Goal: Book appointment/travel/reservation

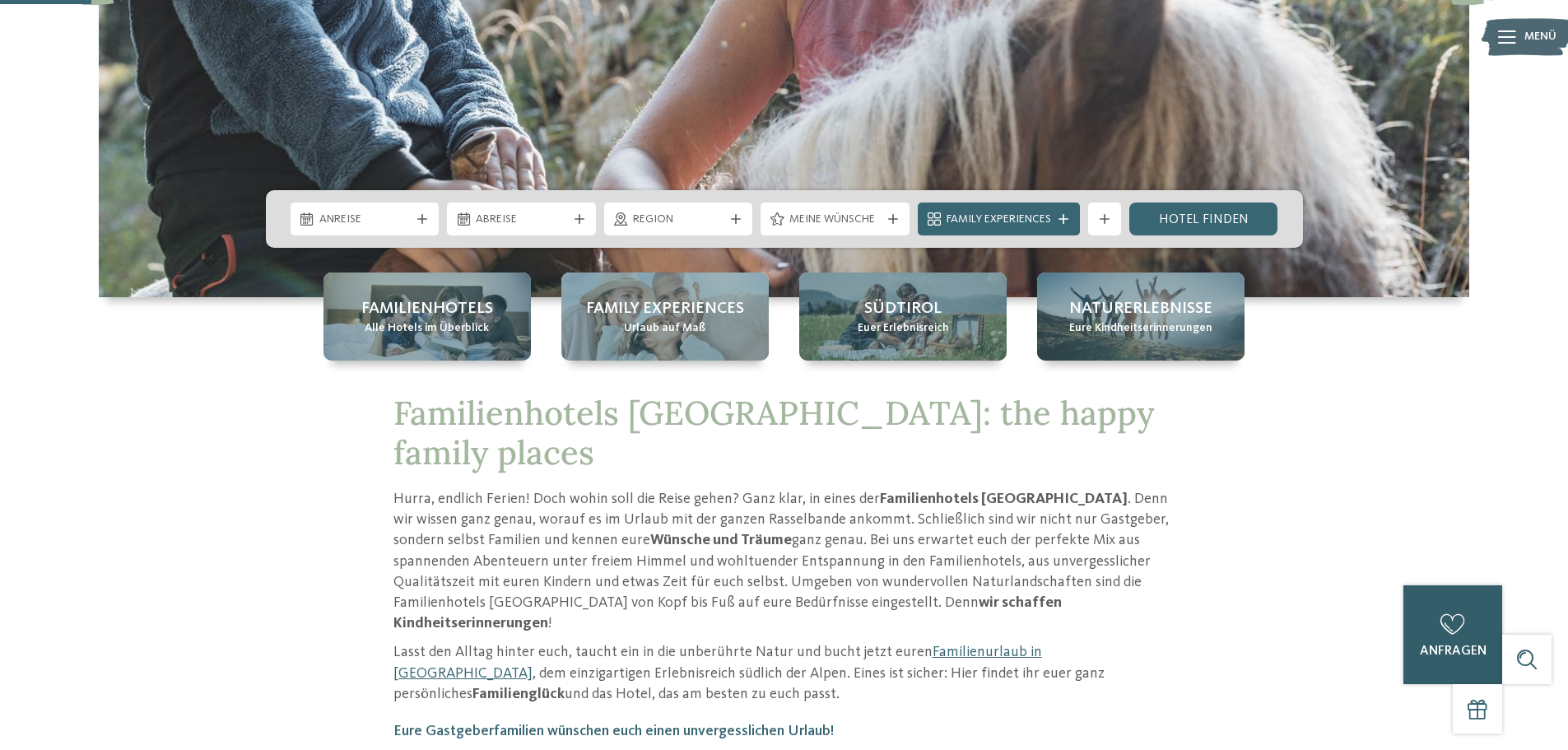
click at [1474, 658] on div "0 anfragen 0 von 5 Hotels zur Anfrage hinzugefügt jetzt anfragen" at bounding box center [1453, 635] width 99 height 99
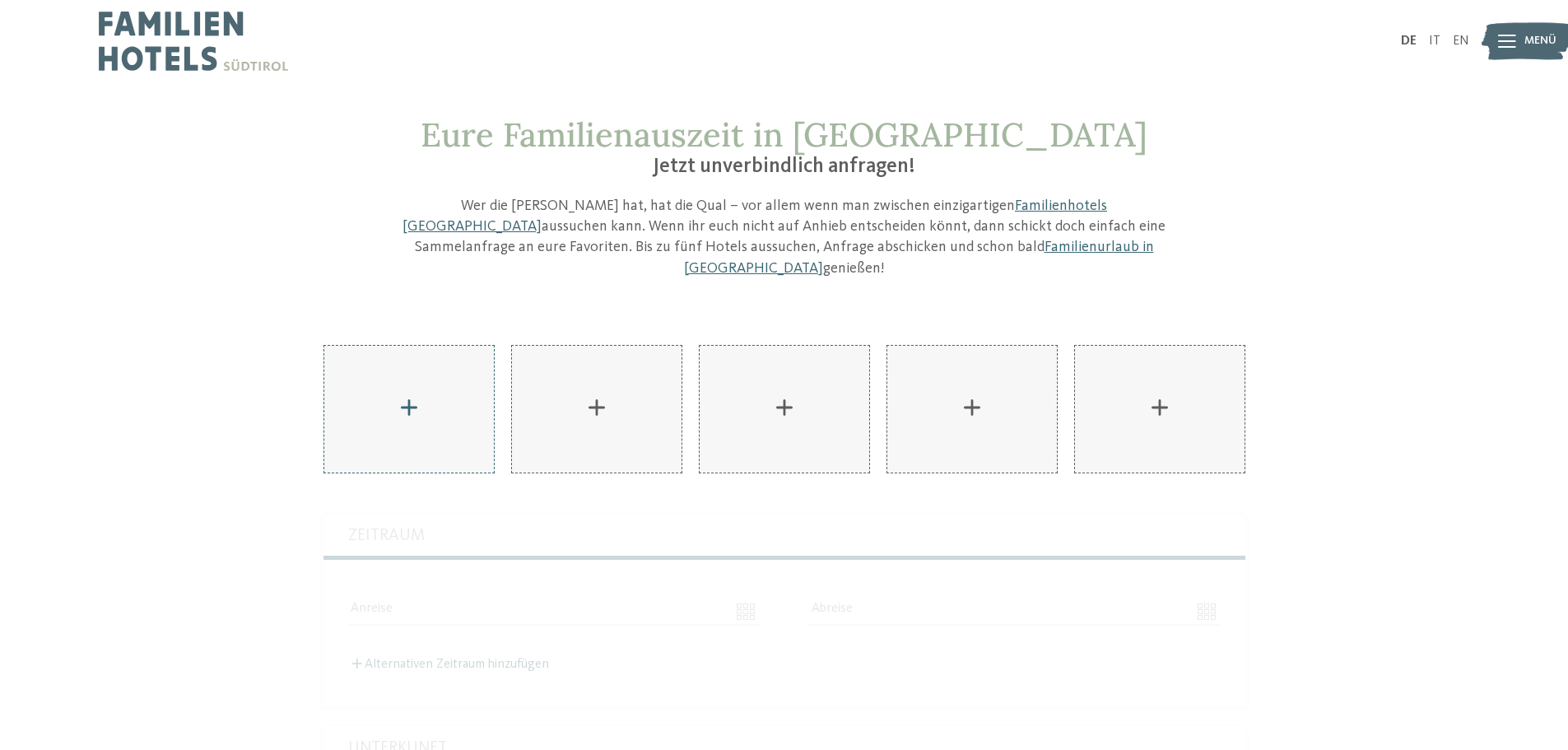
click at [407, 393] on div "AKI Family Resort PLOSE hinzufügen" at bounding box center [409, 409] width 170 height 127
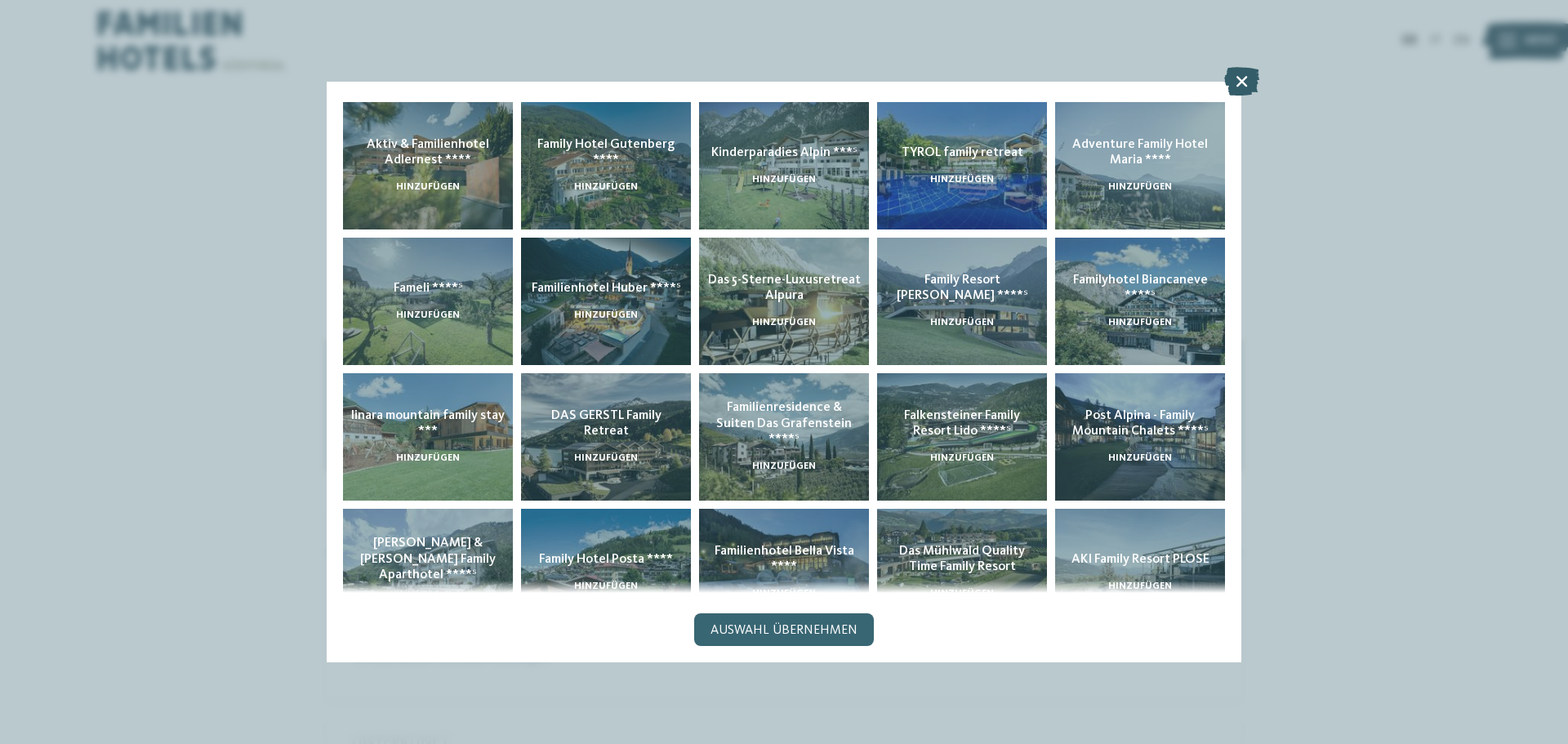
click at [1247, 76] on icon at bounding box center [1241, 81] width 35 height 28
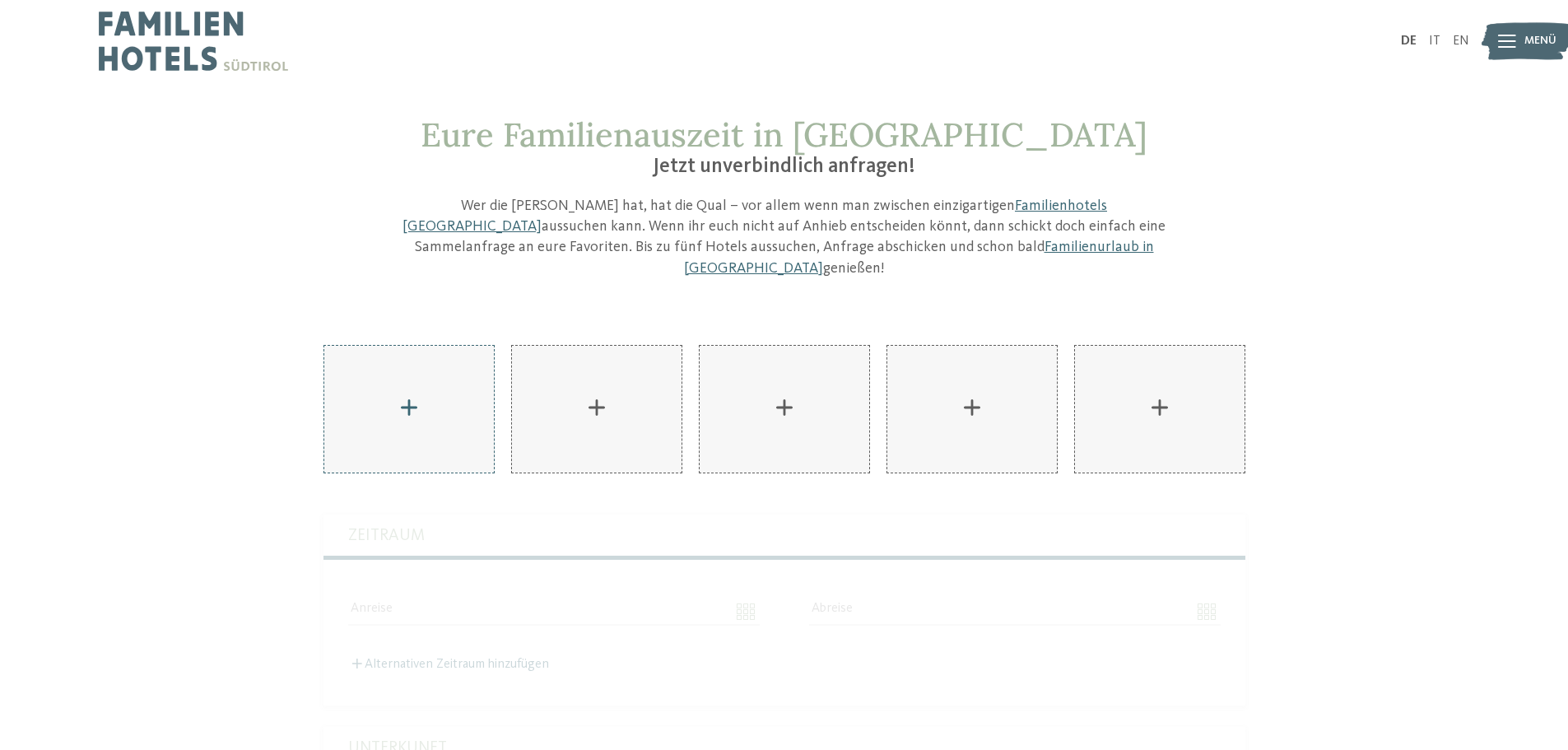
click at [434, 390] on div "AKI Family Resort PLOSE hinzufügen" at bounding box center [409, 409] width 170 height 127
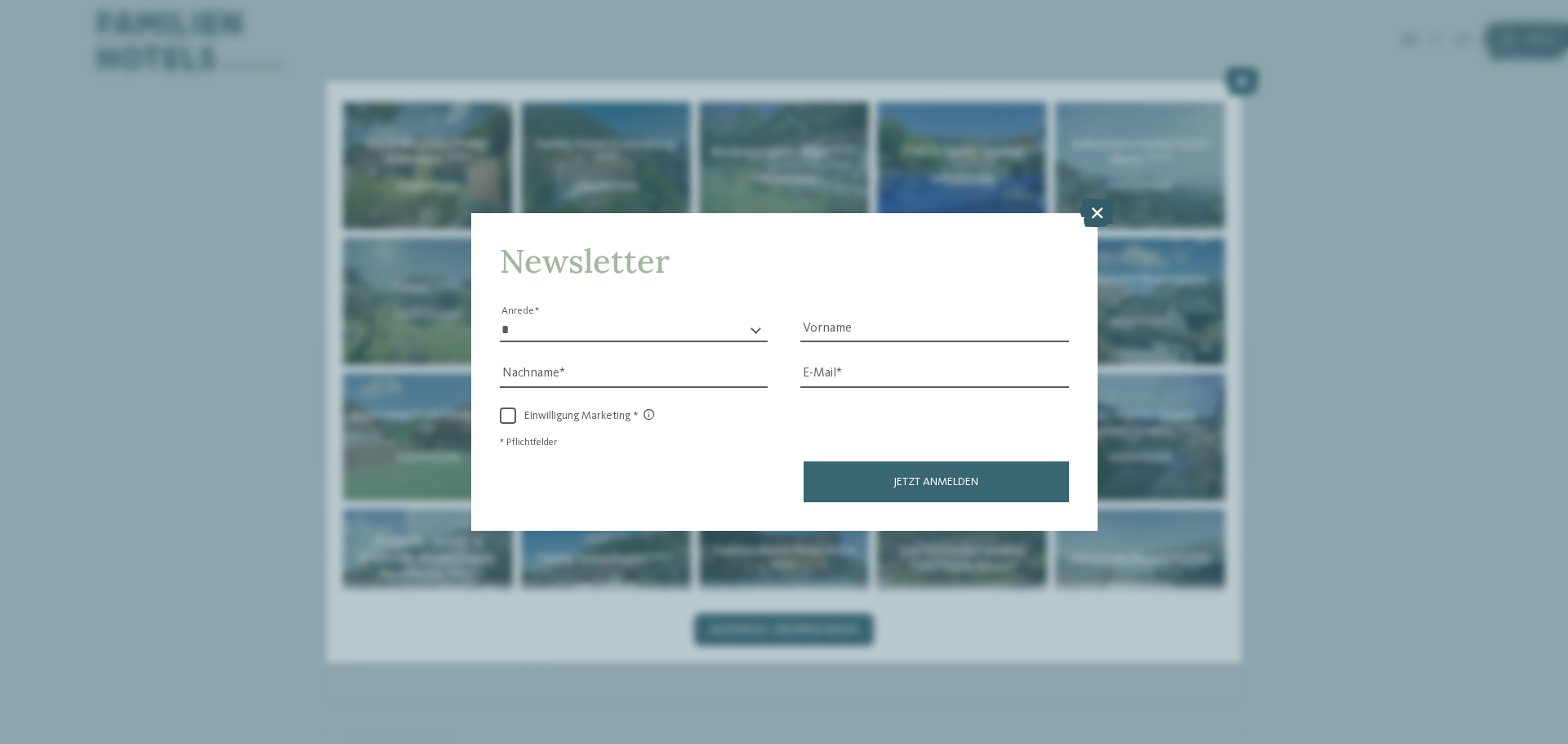
click at [1093, 218] on icon at bounding box center [1097, 212] width 35 height 28
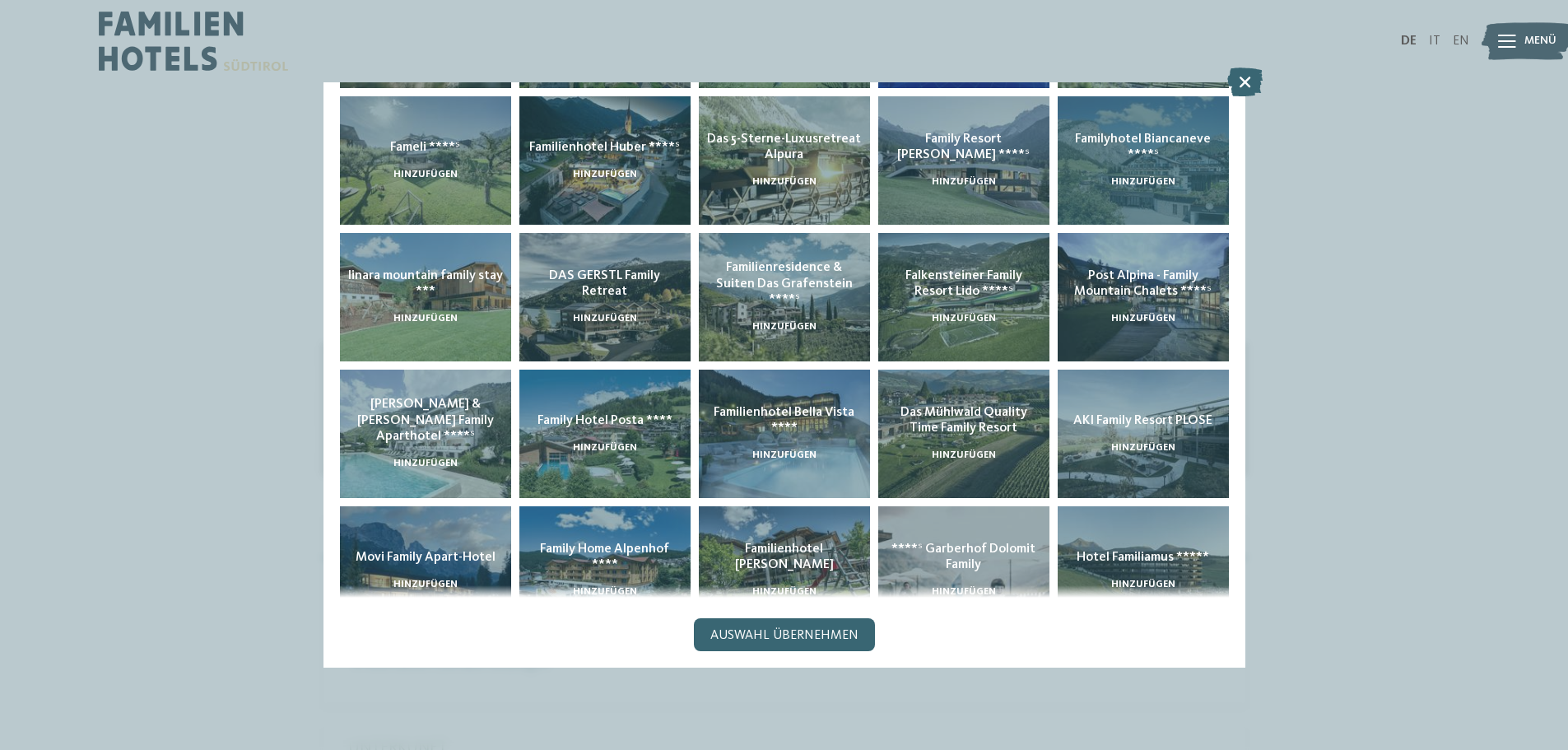
scroll to position [326, 0]
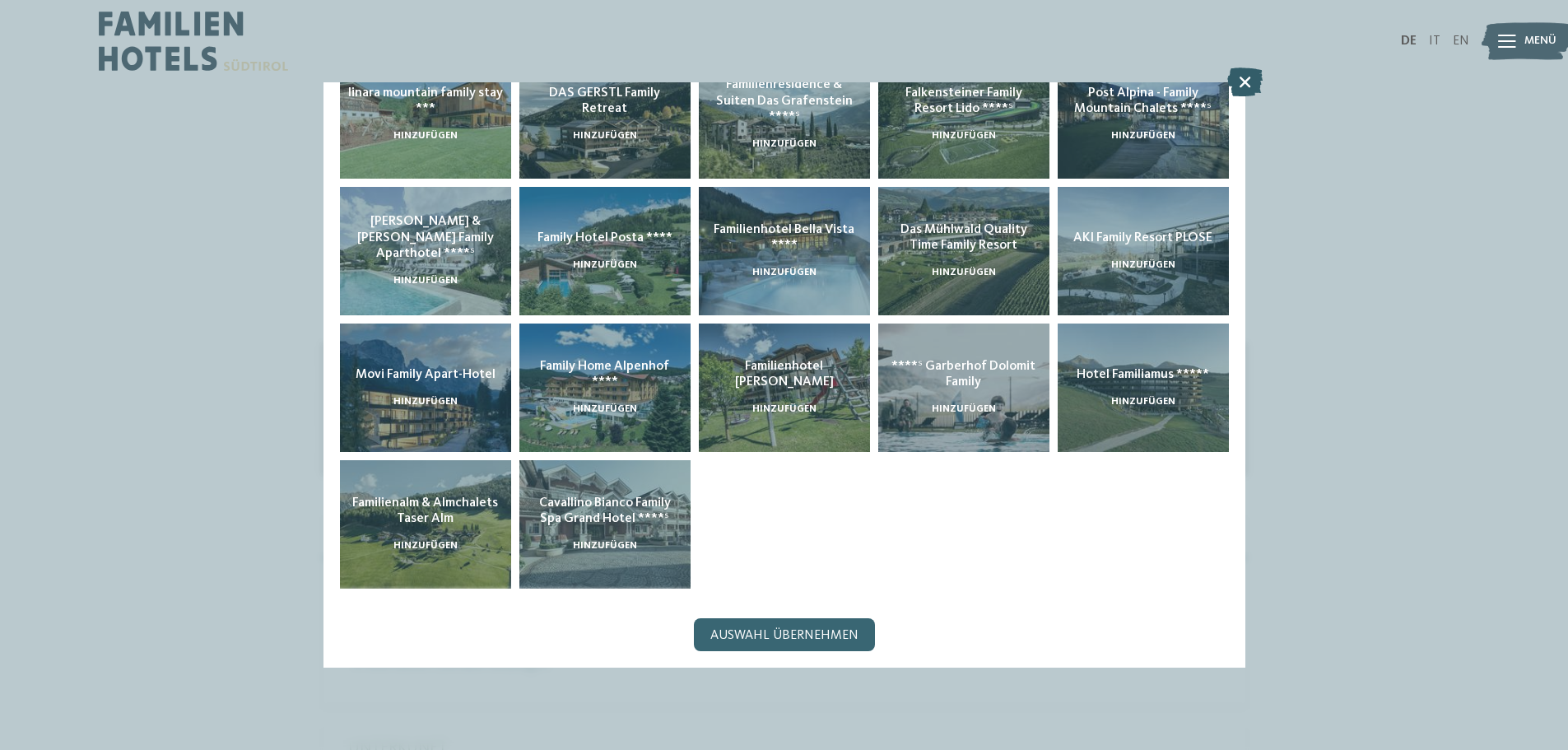
click at [1240, 82] on icon at bounding box center [1245, 82] width 36 height 29
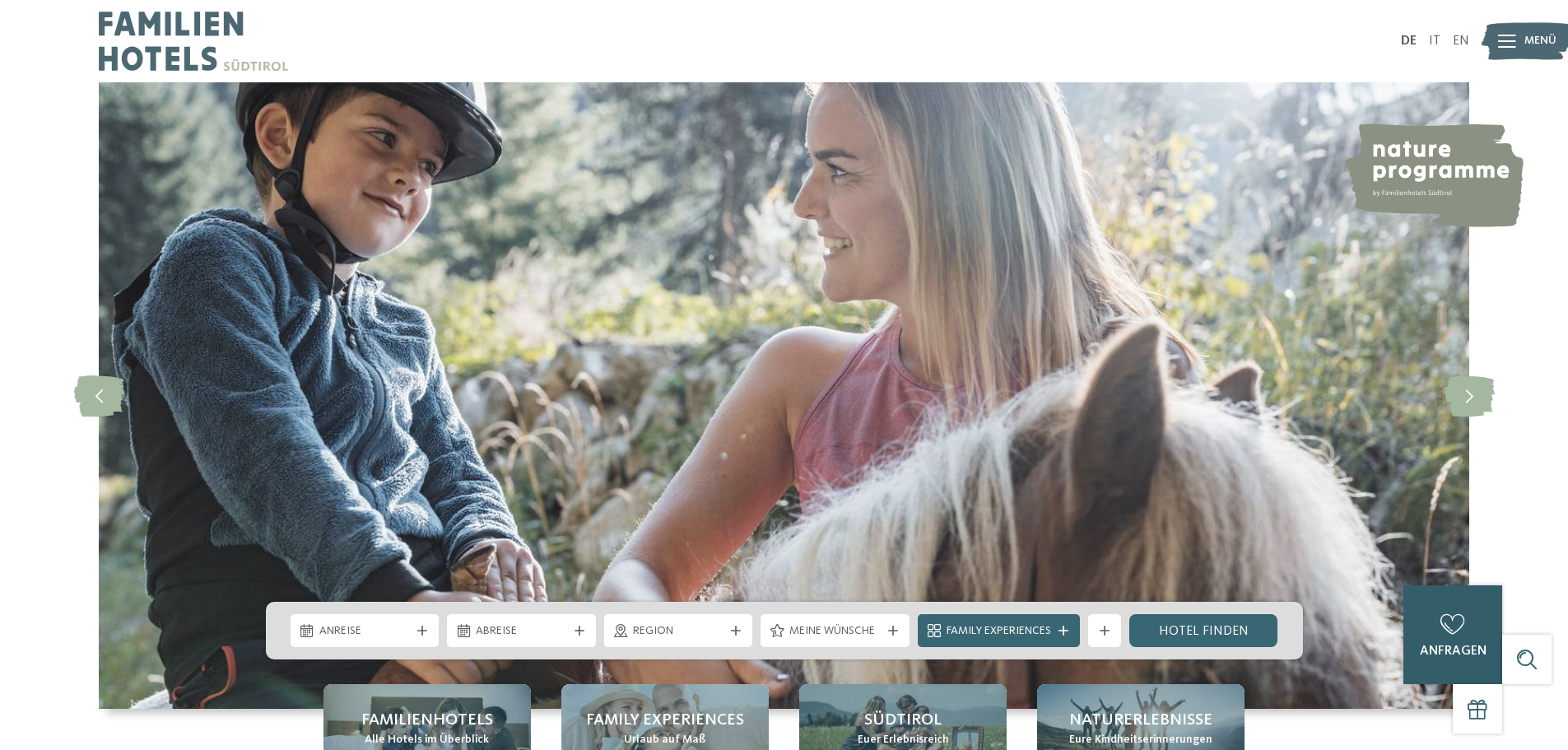
click at [1430, 621] on div "0 anfragen 0 von 5 Hotels zur Anfrage hinzugefügt jetzt anfragen" at bounding box center [1453, 635] width 99 height 99
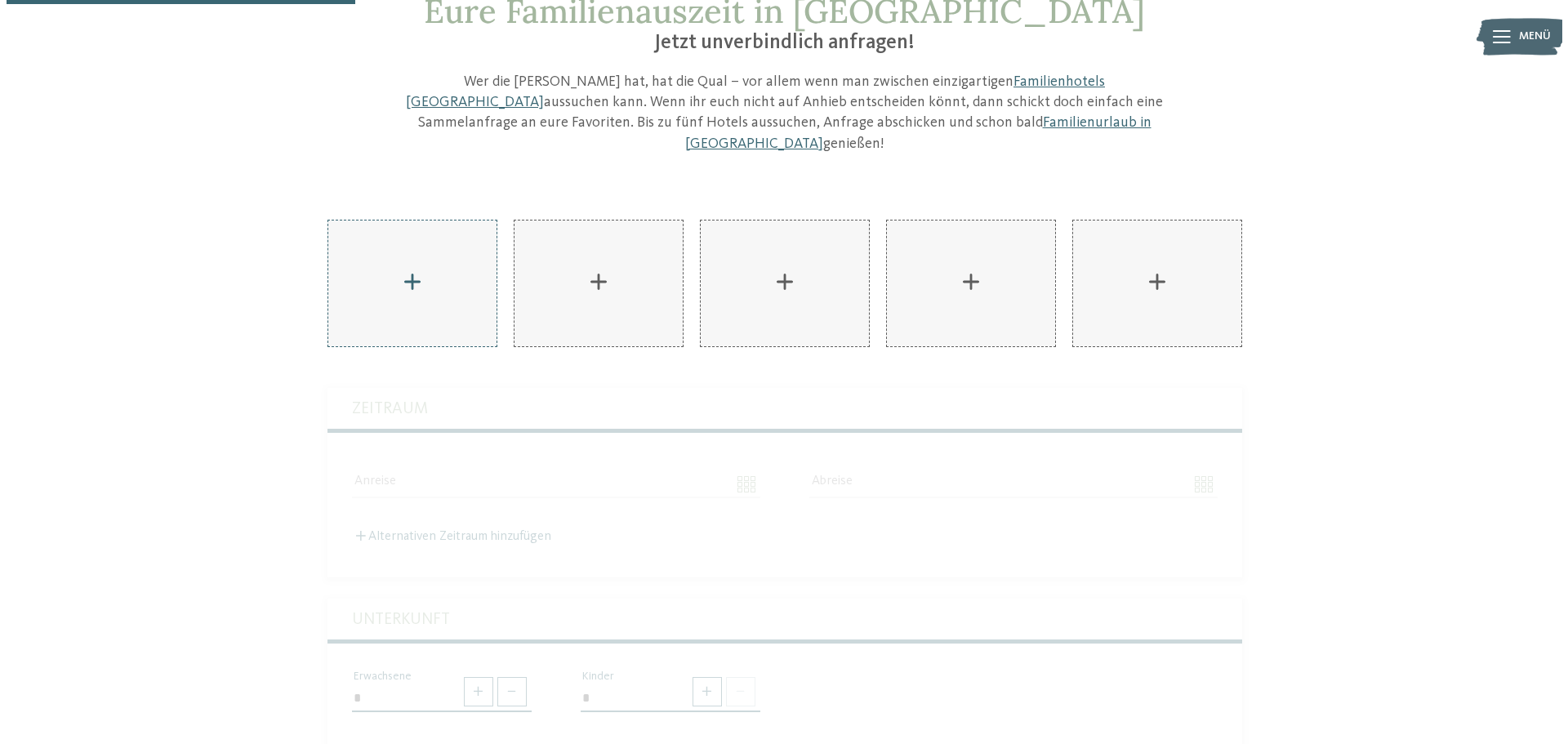
scroll to position [82, 0]
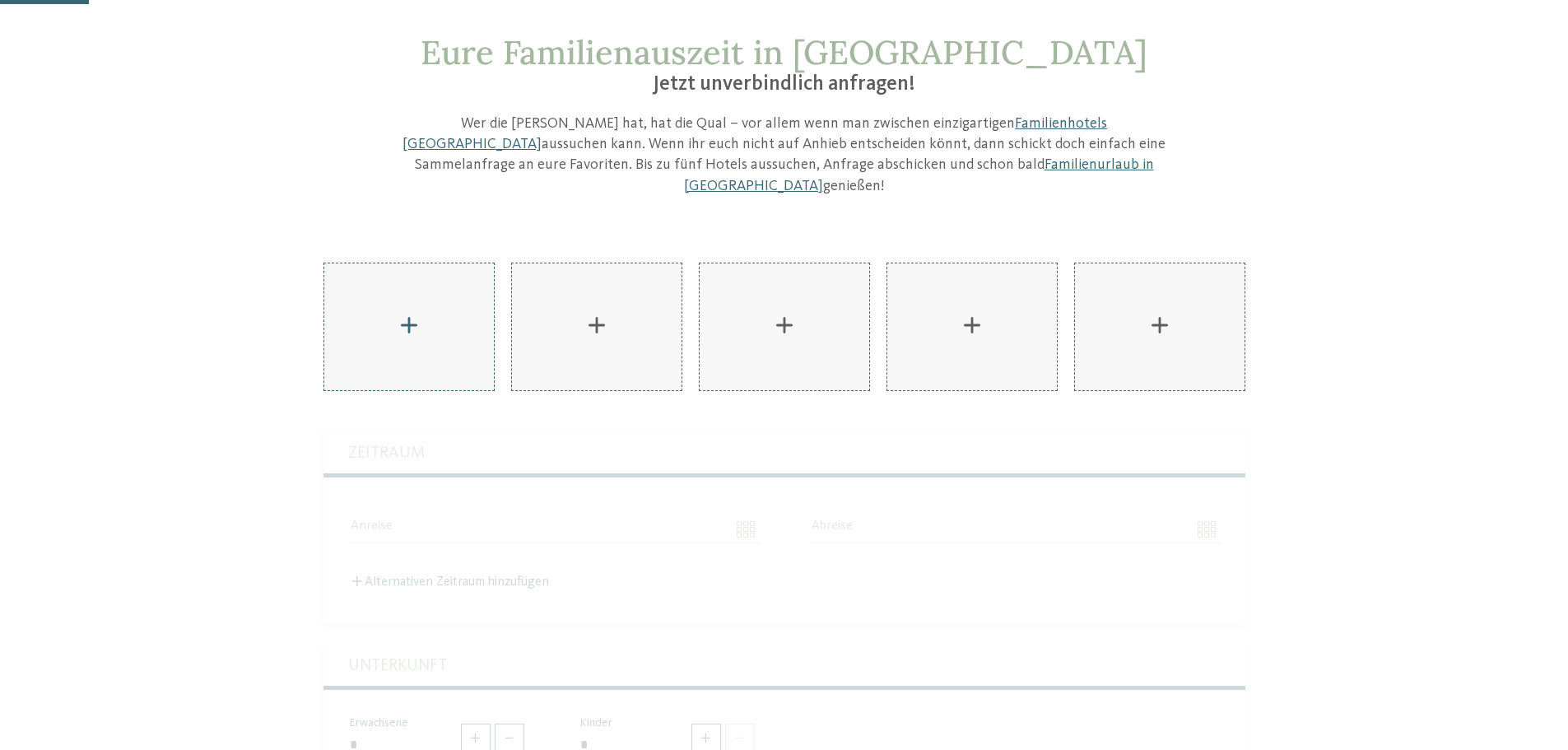
click at [435, 314] on div "AKI Family Resort PLOSE hinzufügen" at bounding box center [409, 327] width 170 height 127
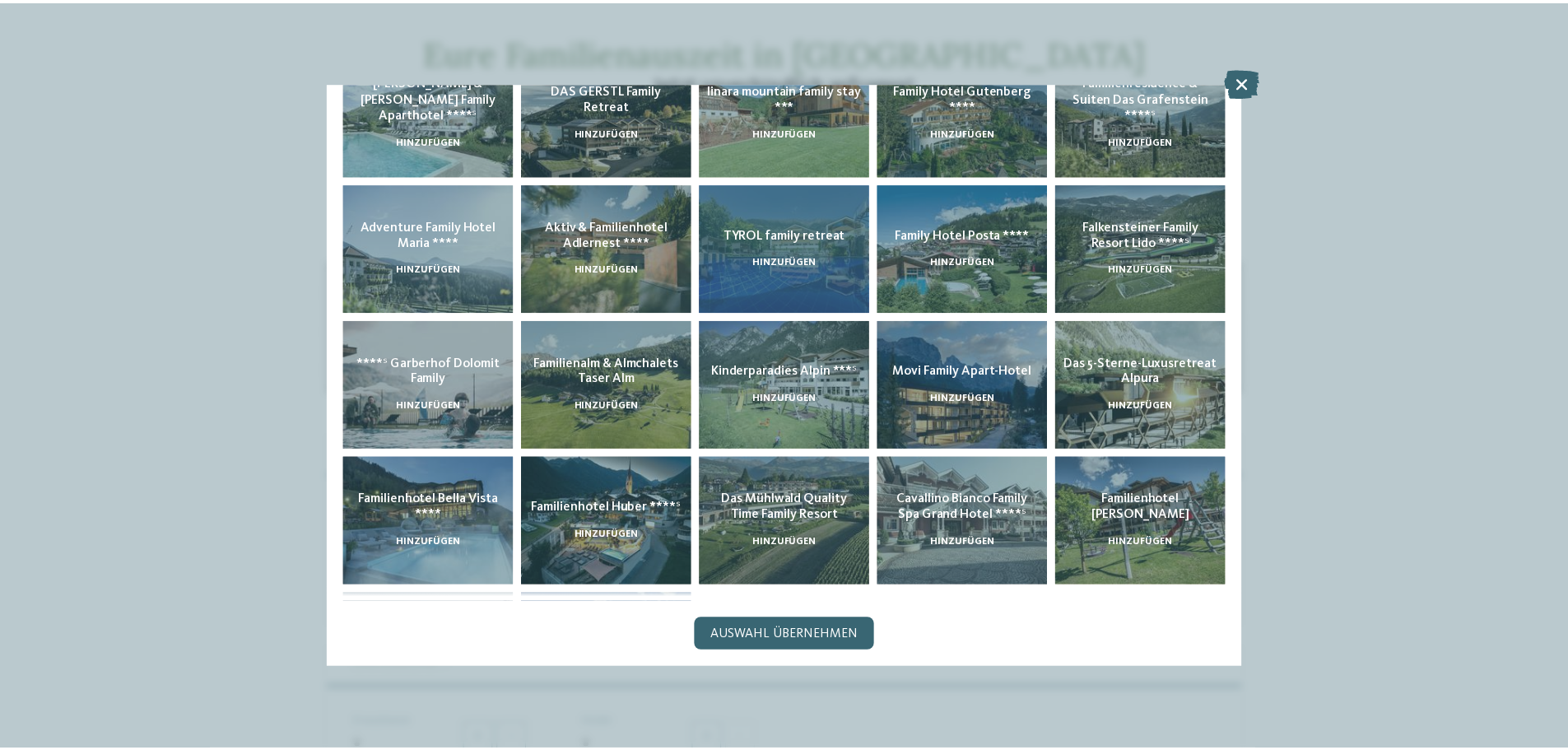
scroll to position [326, 0]
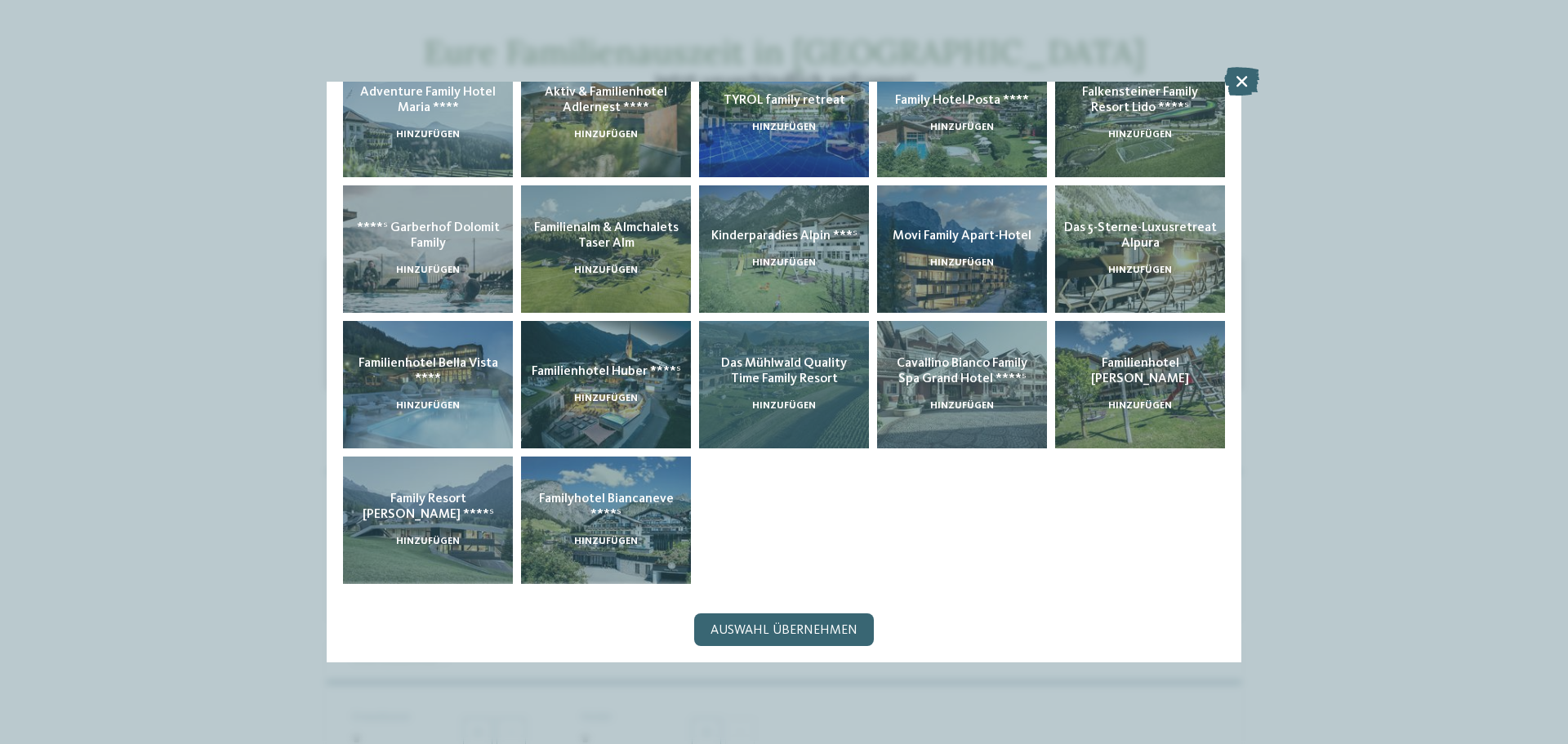
drag, startPoint x: 646, startPoint y: 521, endPoint x: 701, endPoint y: 415, distance: 119.4
click at [646, 520] on div "Familyhotel Biancaneve ****ˢ hinzufügen" at bounding box center [606, 520] width 170 height 127
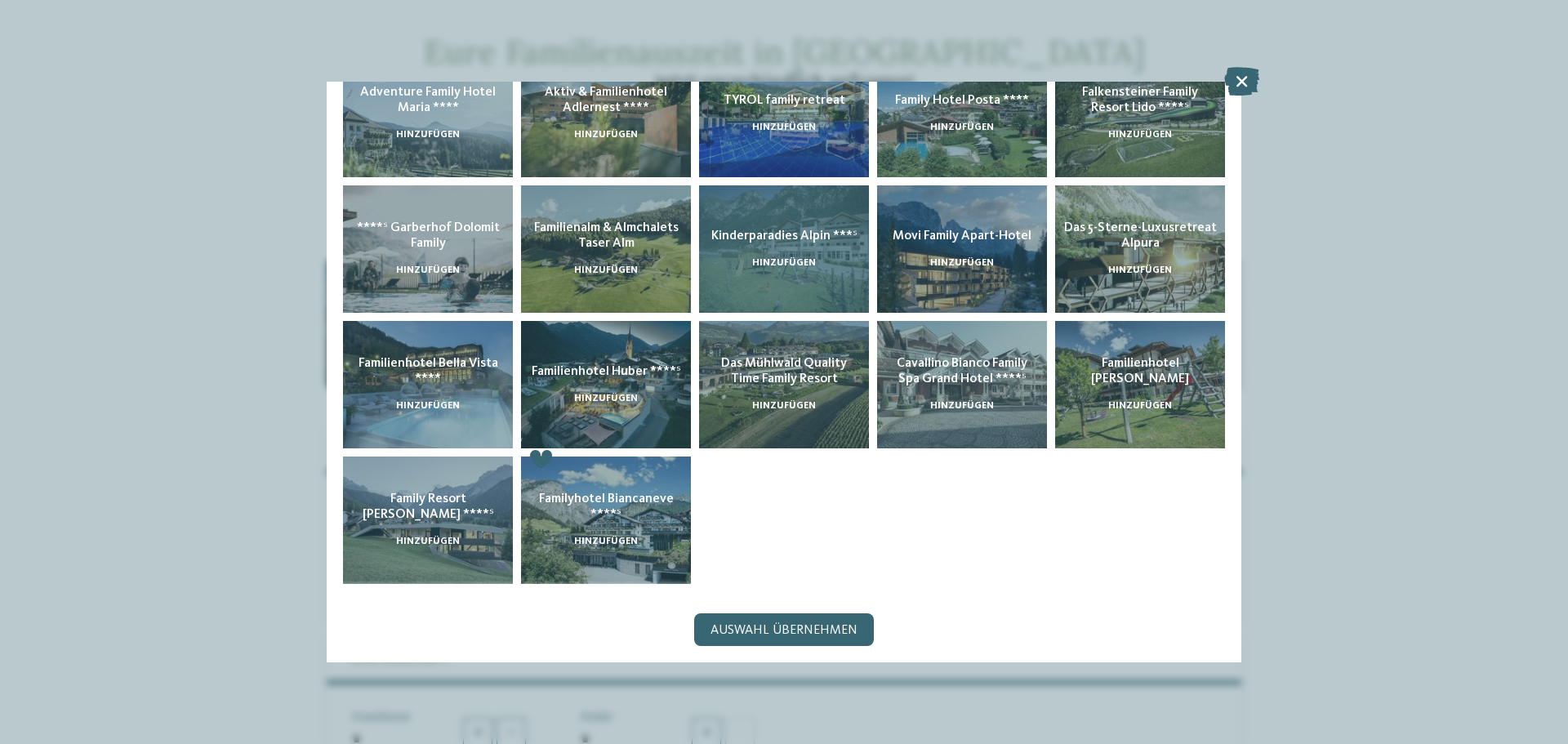
click at [782, 267] on div "Kinderparadies Alpin ***ˢ hinzufügen" at bounding box center [784, 249] width 170 height 127
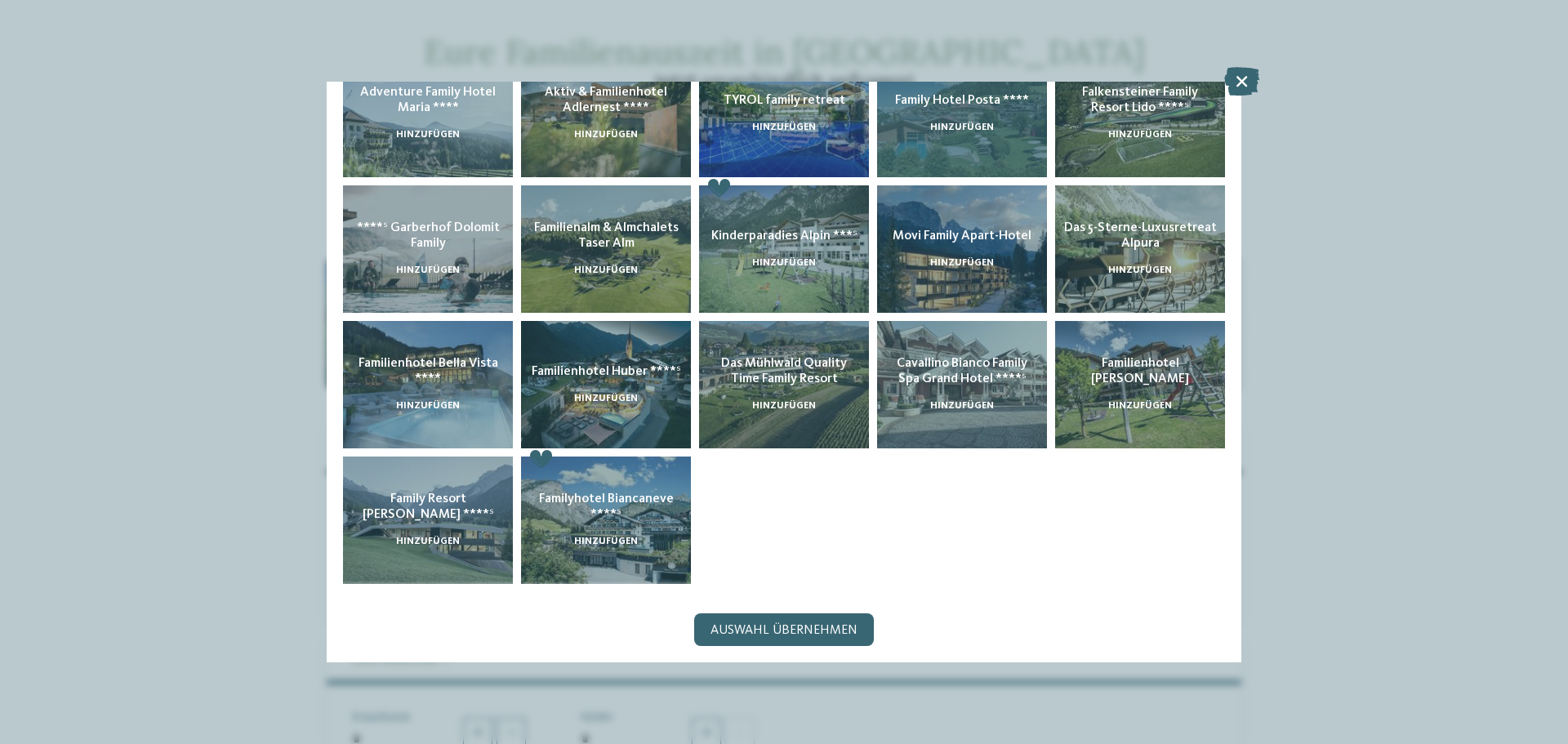
click at [918, 131] on div "Family Hotel Posta **** hinzufügen" at bounding box center [962, 114] width 170 height 127
click at [801, 626] on span "Auswahl übernehmen" at bounding box center [783, 630] width 147 height 13
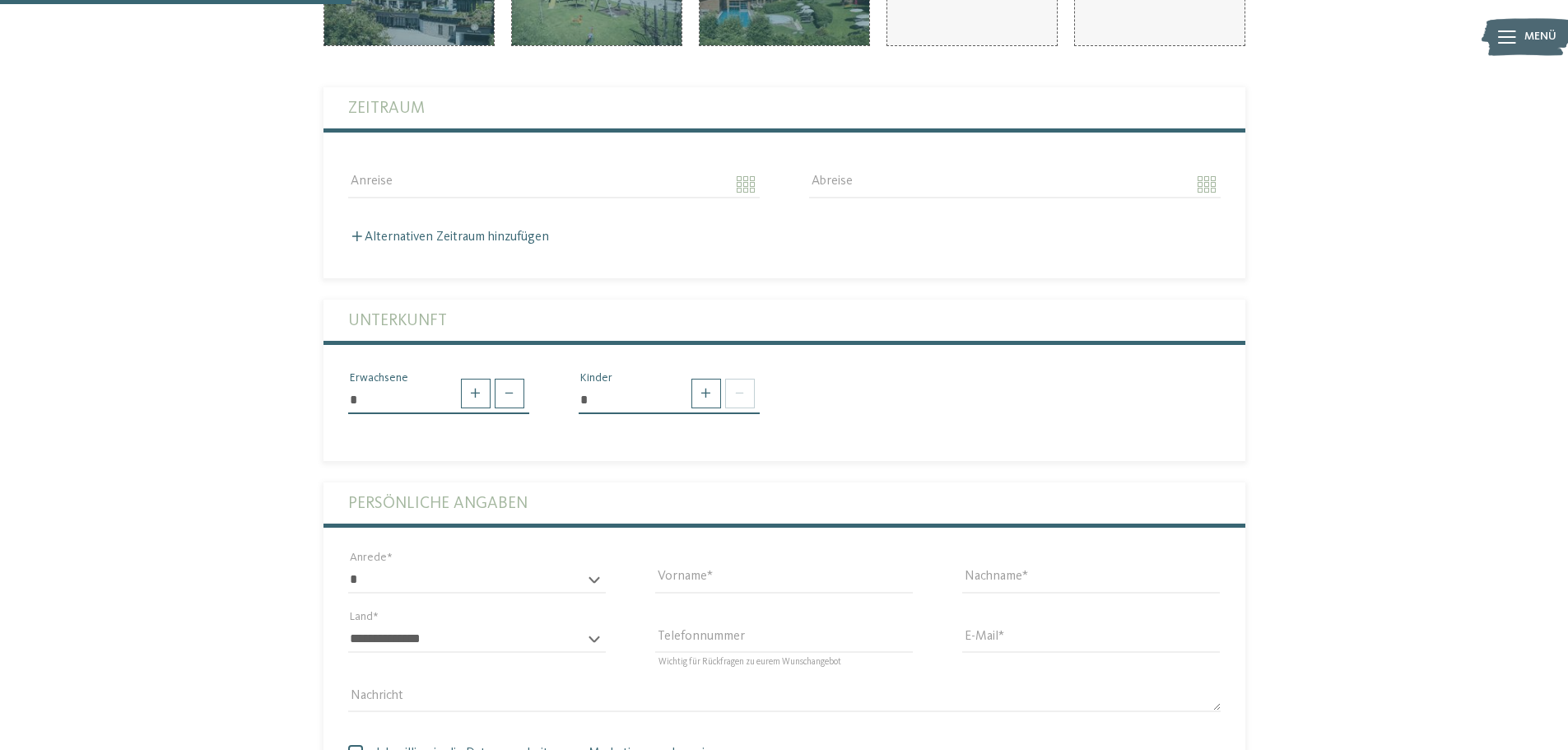
scroll to position [165, 0]
